Goal: Information Seeking & Learning: Find specific fact

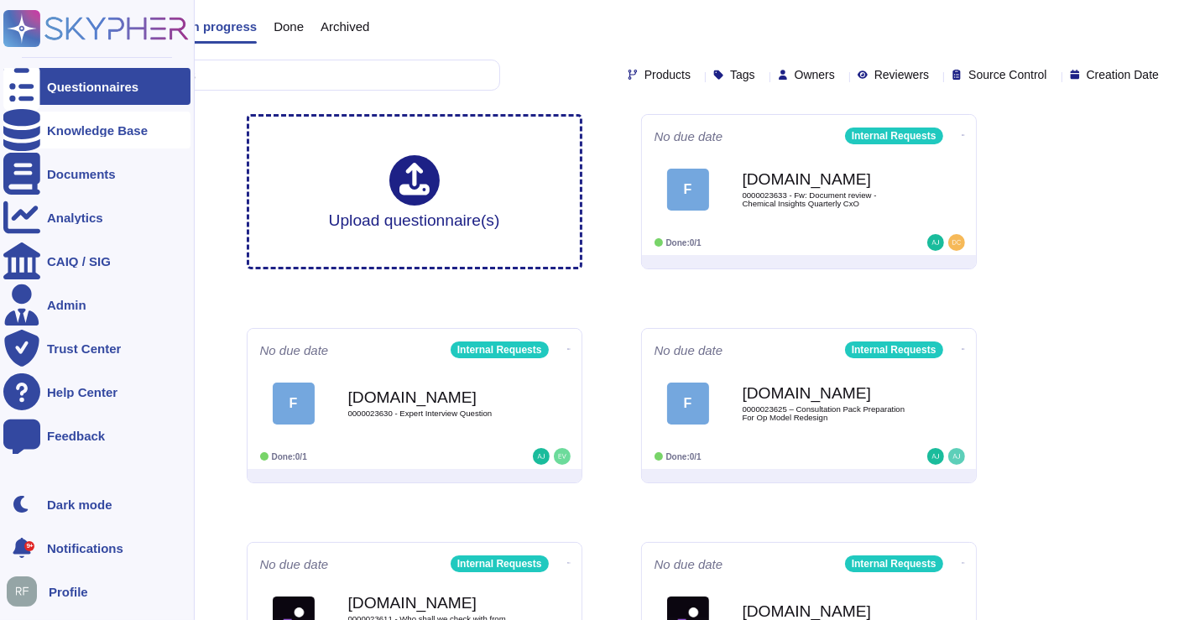
click at [23, 139] on div at bounding box center [21, 130] width 37 height 37
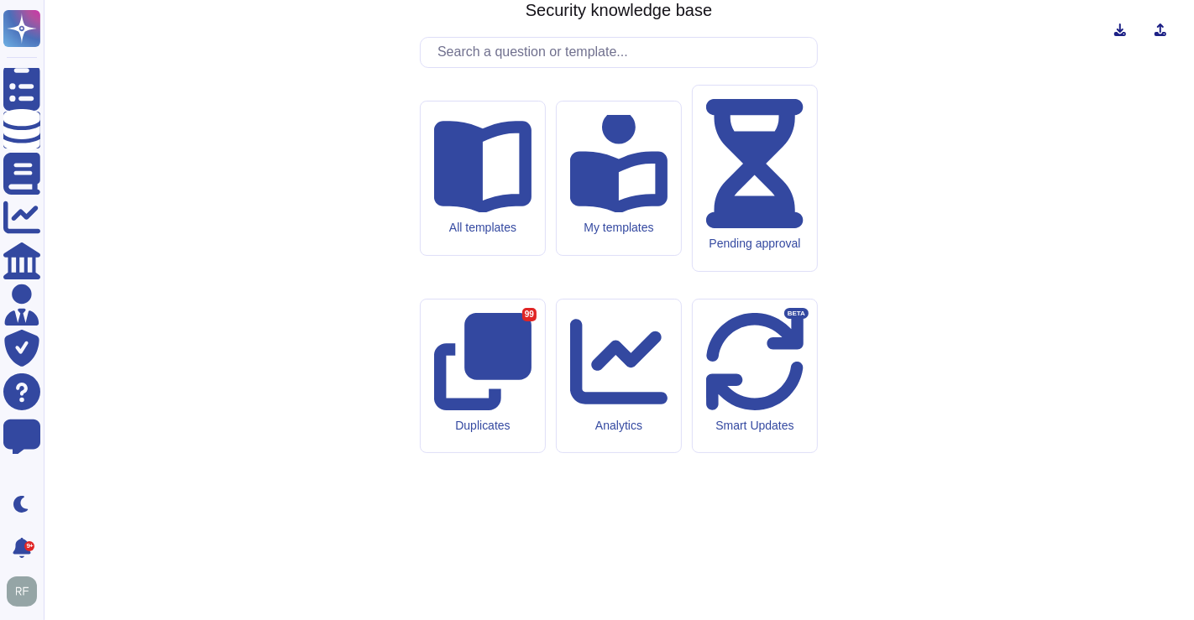
click at [500, 67] on input "text" at bounding box center [623, 52] width 388 height 29
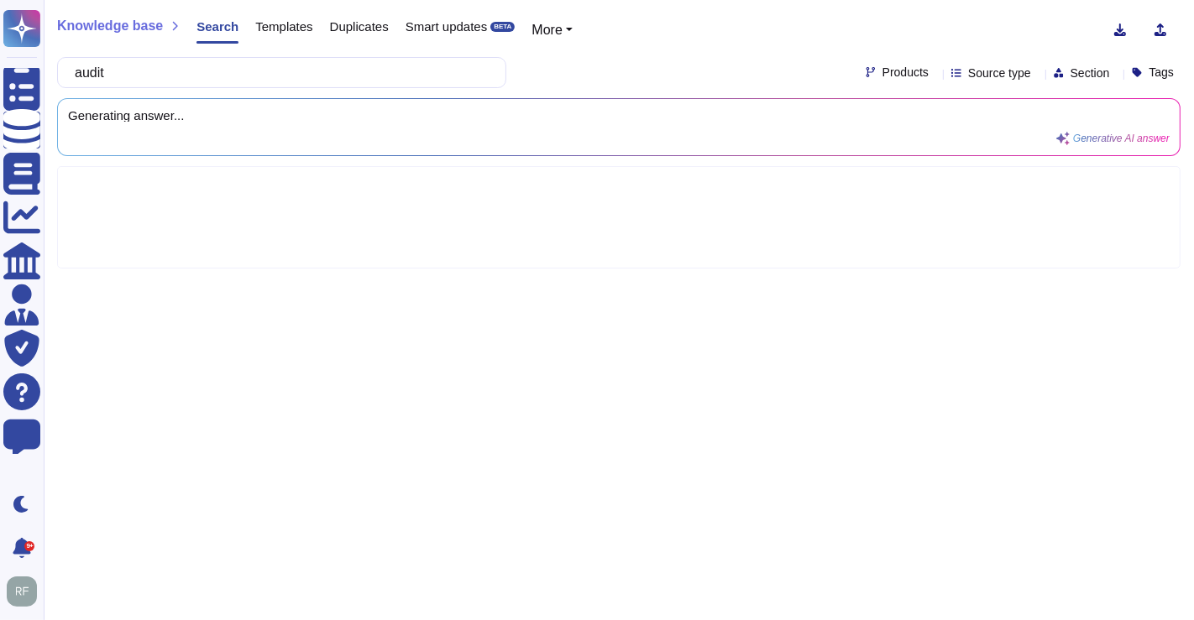
type input "audit"
click at [968, 74] on span "Source type" at bounding box center [999, 73] width 63 height 12
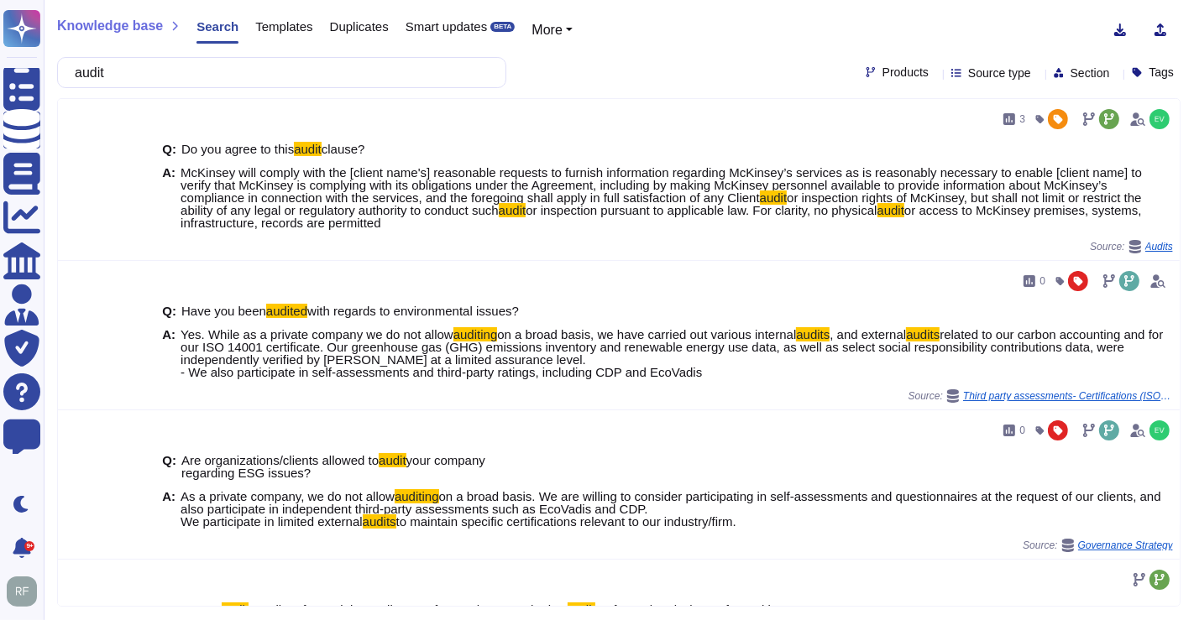
click at [599, 68] on div "audit Products Source type Section Tags" at bounding box center [618, 72] width 1123 height 31
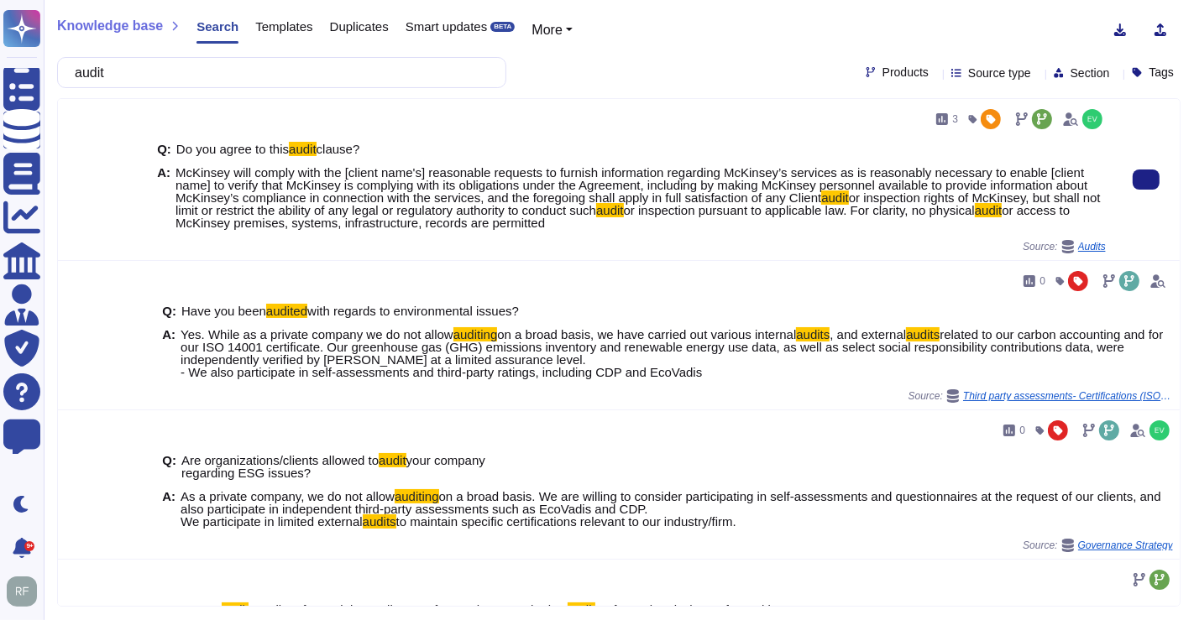
drag, startPoint x: 175, startPoint y: 170, endPoint x: 634, endPoint y: 224, distance: 462.3
click at [634, 224] on span "McKinsey will comply with the [client name's] reasonable requests to furnish in…" at bounding box center [640, 197] width 930 height 63
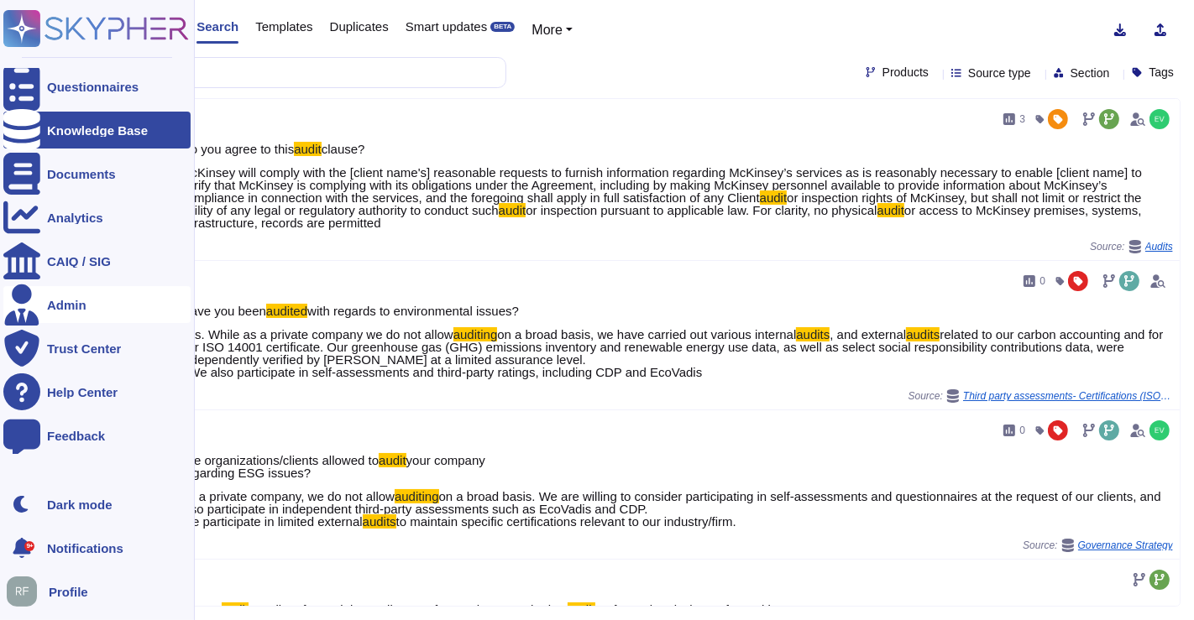
copy span "McKinsey will comply with the [client name's] reasonable requests to furnish in…"
